Goal: Task Accomplishment & Management: Use online tool/utility

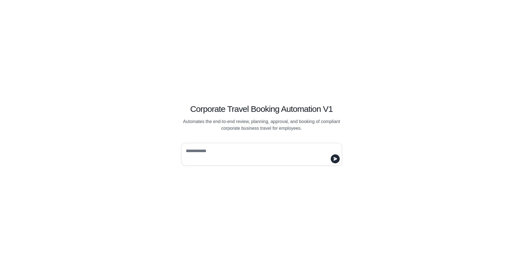
click at [216, 153] on textarea at bounding box center [260, 155] width 151 height 16
type textarea "**********"
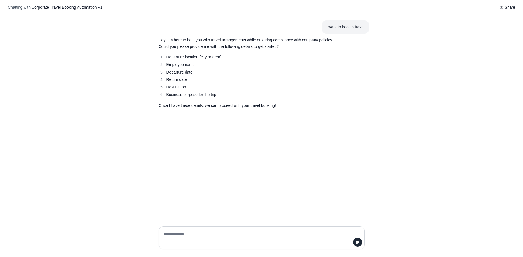
click at [188, 233] on textarea at bounding box center [259, 238] width 195 height 16
type textarea "**********"
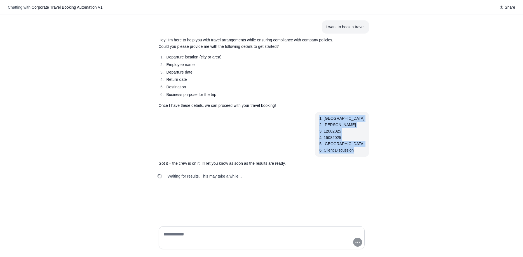
drag, startPoint x: 367, startPoint y: 151, endPoint x: 330, endPoint y: 120, distance: 47.8
click at [330, 120] on section "1. New Delhi 2. Shani Baba 3. 12082025 4. 15082025 5. Mumbai 6. Client Discussi…" at bounding box center [342, 134] width 54 height 45
copy div "1. New Delhi 2. Shani Baba 3. 12082025 4. 15082025 5. Mumbai 6. Client Discussi…"
click at [347, 148] on div "1. New Delhi 2. Shani Baba 3. 12082025 4. 15082025 5. Mumbai 6. Client Discussi…" at bounding box center [341, 134] width 45 height 38
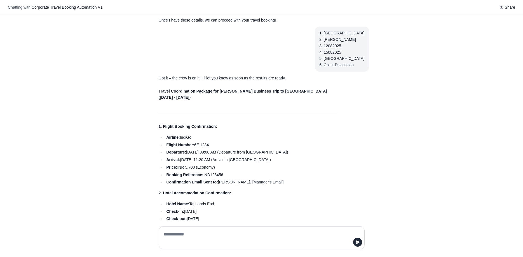
scroll to position [153, 0]
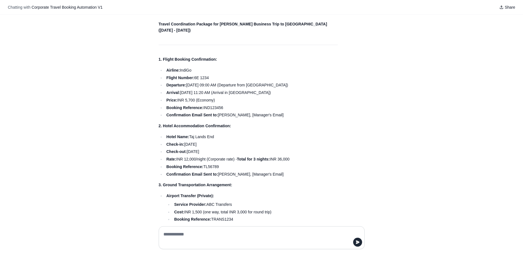
drag, startPoint x: 196, startPoint y: 76, endPoint x: 243, endPoint y: 113, distance: 58.8
click at [245, 110] on ul "Airline: IndiGo Flight Number: 6E 1234 Departure: 12 August 2025, 09:00 AM (Dep…" at bounding box center [248, 92] width 179 height 51
click at [241, 113] on li "Confirmation Email Sent to: Shani Baba, [Manager's Email]" at bounding box center [251, 115] width 173 height 6
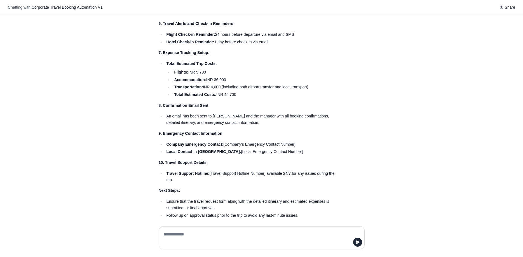
scroll to position [556, 0]
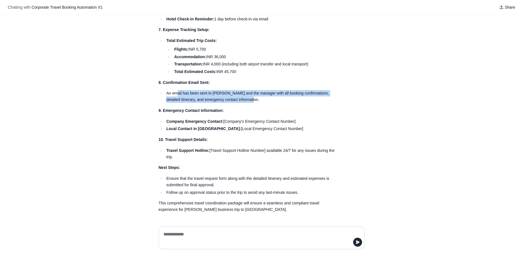
drag, startPoint x: 178, startPoint y: 94, endPoint x: 318, endPoint y: 100, distance: 140.1
click at [318, 100] on li "An email has been sent to Shani Baba and the manager with all booking confirmat…" at bounding box center [251, 96] width 173 height 13
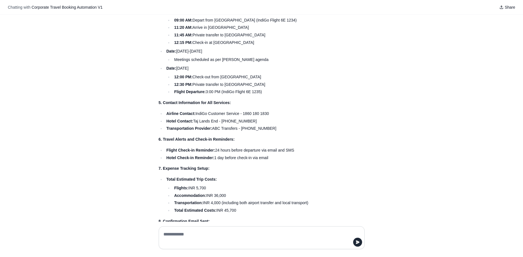
scroll to position [470, 0]
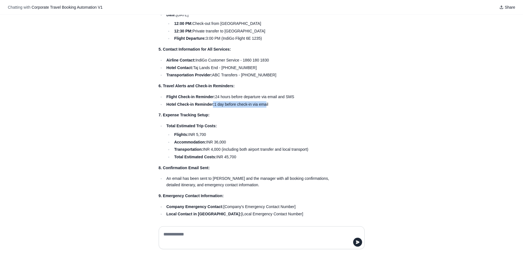
drag, startPoint x: 213, startPoint y: 103, endPoint x: 265, endPoint y: 105, distance: 51.8
click at [265, 105] on li "Hotel Check-in Reminder: 1 day before check-in via email" at bounding box center [251, 104] width 173 height 6
drag, startPoint x: 218, startPoint y: 95, endPoint x: 284, endPoint y: 104, distance: 66.4
click at [284, 104] on ul "Flight Check-in Reminder: 24 hours before departure via email and SMS Hotel Che…" at bounding box center [248, 101] width 179 height 14
click at [274, 118] on p "7. Expense Tracking Setup:" at bounding box center [248, 115] width 179 height 6
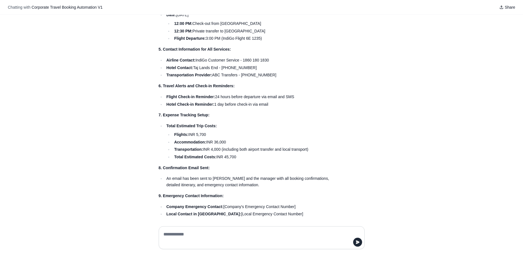
scroll to position [504, 0]
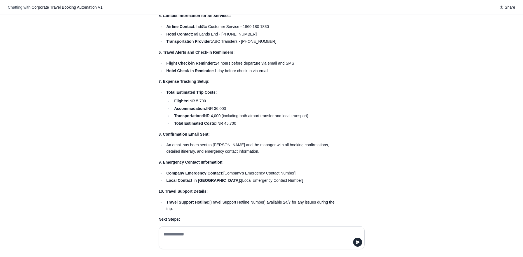
drag, startPoint x: 197, startPoint y: 102, endPoint x: 231, endPoint y: 123, distance: 39.5
click at [207, 103] on li "Flights: INR 5,700" at bounding box center [254, 101] width 165 height 6
click at [254, 123] on li "Total Estimated Costs: INR 45,700" at bounding box center [254, 123] width 165 height 6
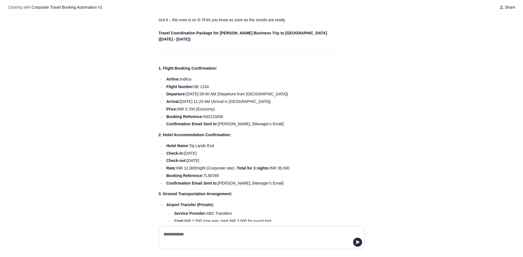
scroll to position [134, 0]
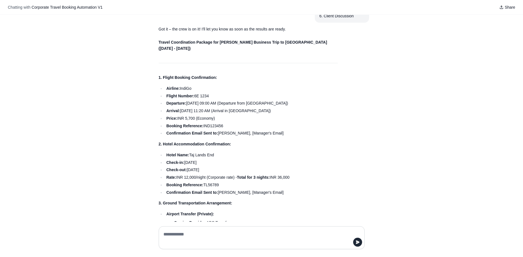
drag, startPoint x: 183, startPoint y: 118, endPoint x: 228, endPoint y: 118, distance: 44.8
click at [228, 118] on li "Price: INR 5,700 (Economy)" at bounding box center [251, 118] width 173 height 6
click at [219, 122] on ul "Airline: IndiGo Flight Number: 6E 1234 Departure: 12 August 2025, 09:00 AM (Dep…" at bounding box center [248, 110] width 179 height 51
drag, startPoint x: 264, startPoint y: 103, endPoint x: 264, endPoint y: 127, distance: 23.5
click at [264, 127] on ul "Airline: IndiGo Flight Number: 6E 1234 Departure: 12 August 2025, 09:00 AM (Dep…" at bounding box center [248, 110] width 179 height 51
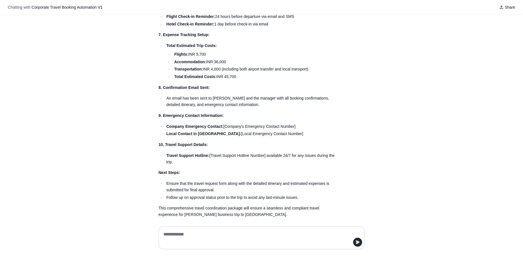
scroll to position [556, 0]
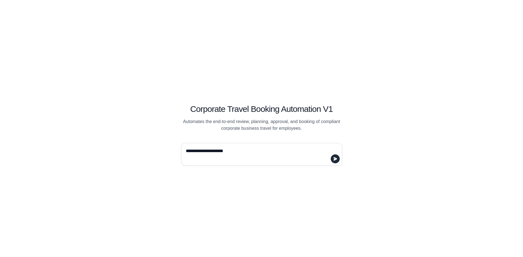
type textarea "**********"
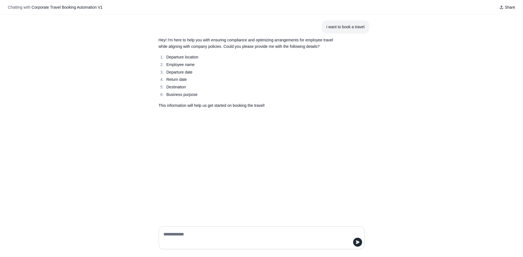
click at [200, 236] on textarea at bounding box center [259, 238] width 195 height 16
type textarea "**********"
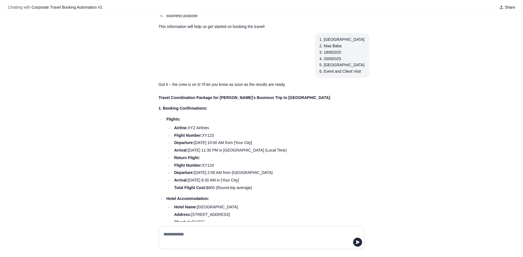
scroll to position [67, 0]
